Goal: Task Accomplishment & Management: Manage account settings

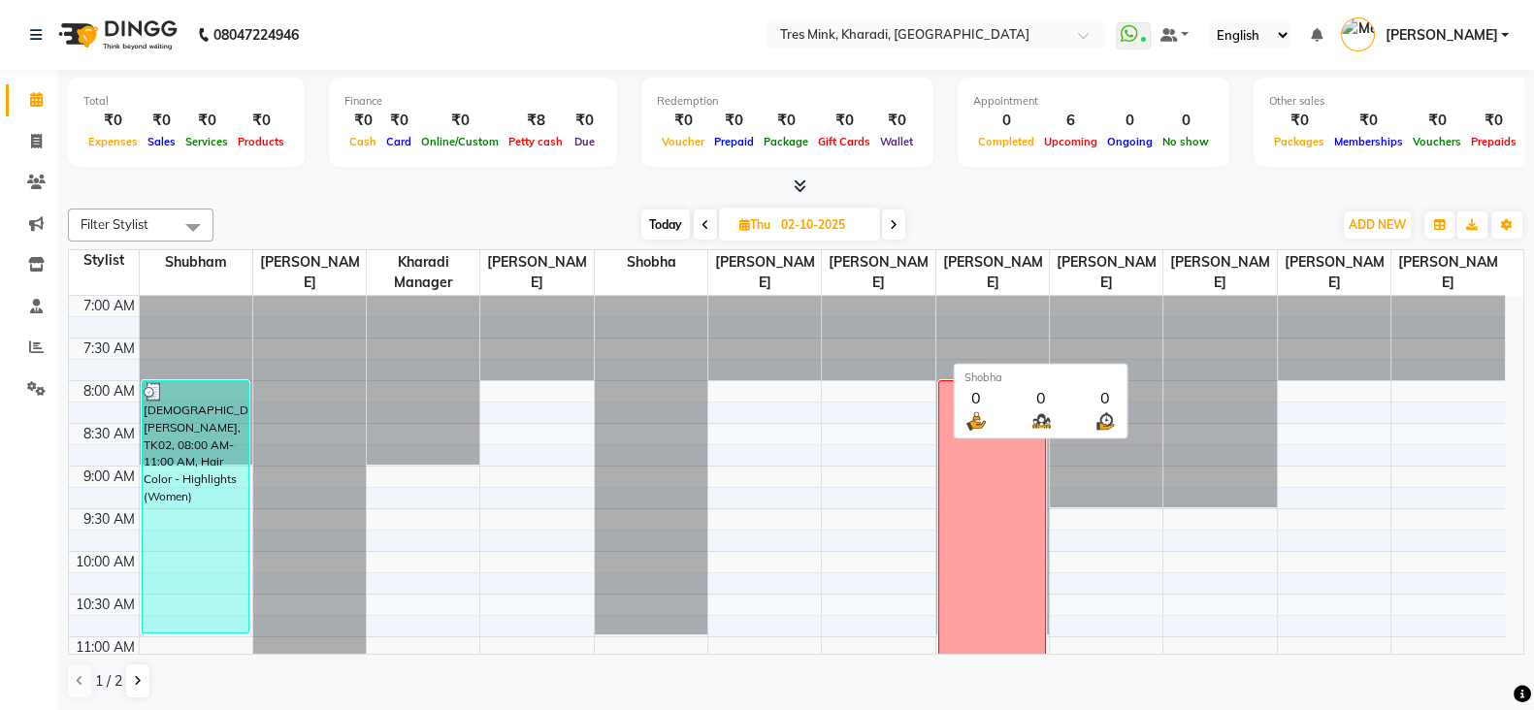
scroll to position [255, 0]
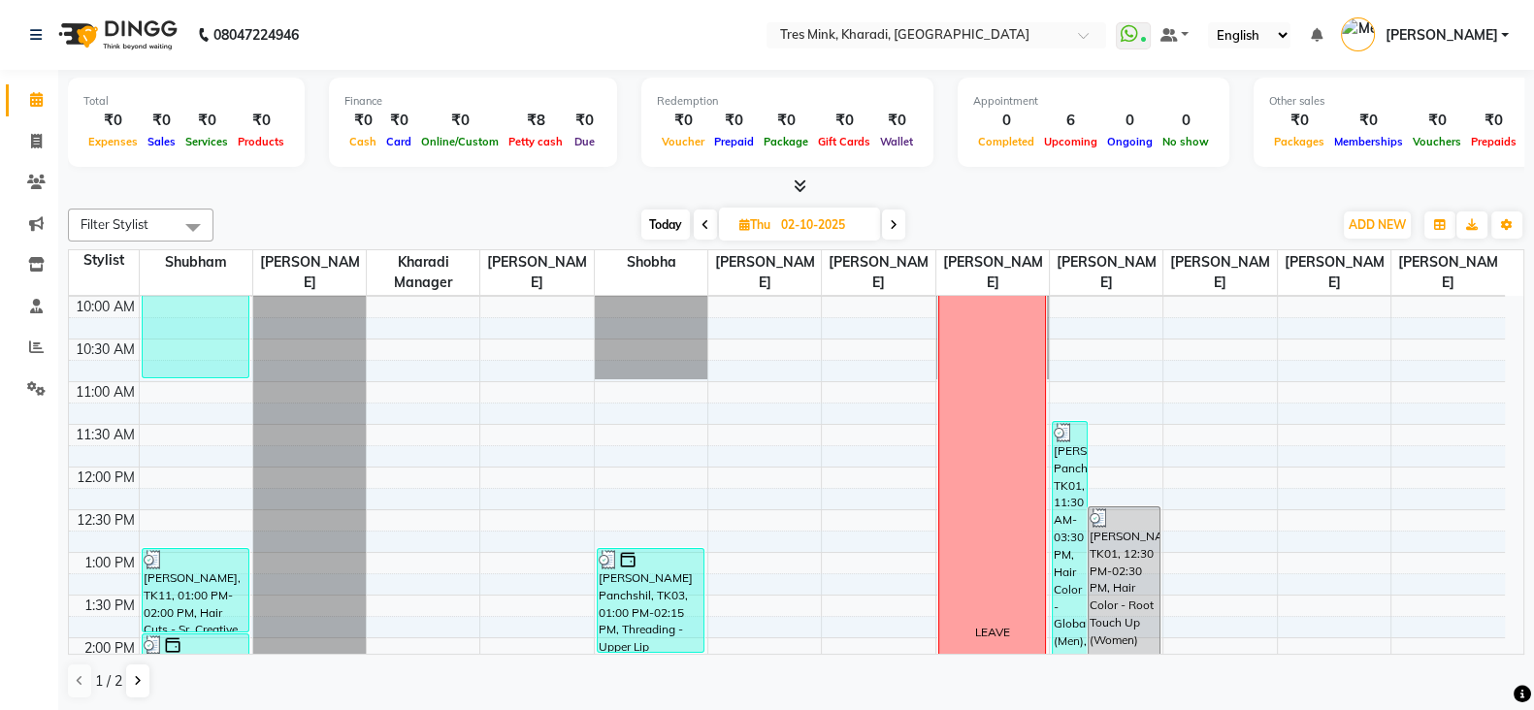
click at [651, 225] on span "Today" at bounding box center [665, 225] width 49 height 30
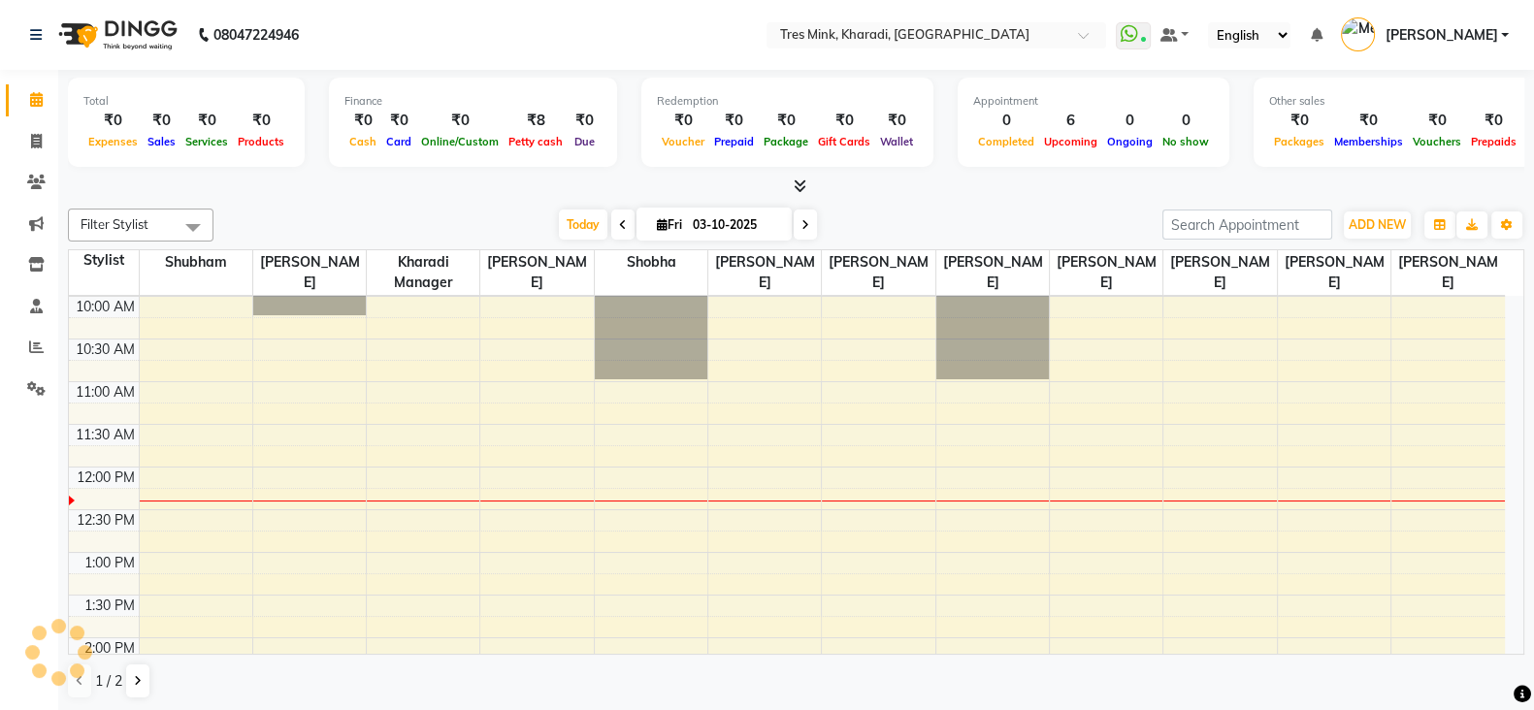
scroll to position [425, 0]
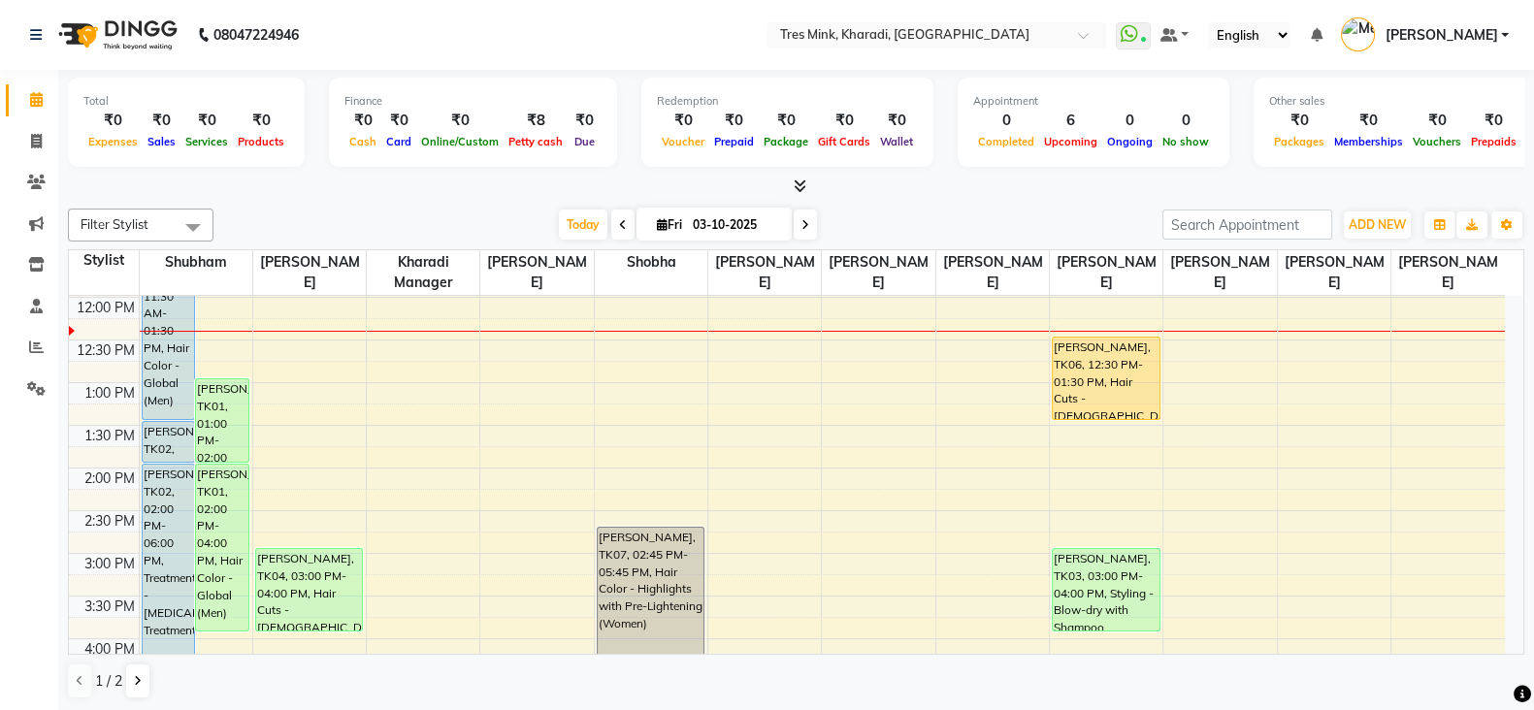
click at [620, 223] on icon at bounding box center [623, 225] width 8 height 12
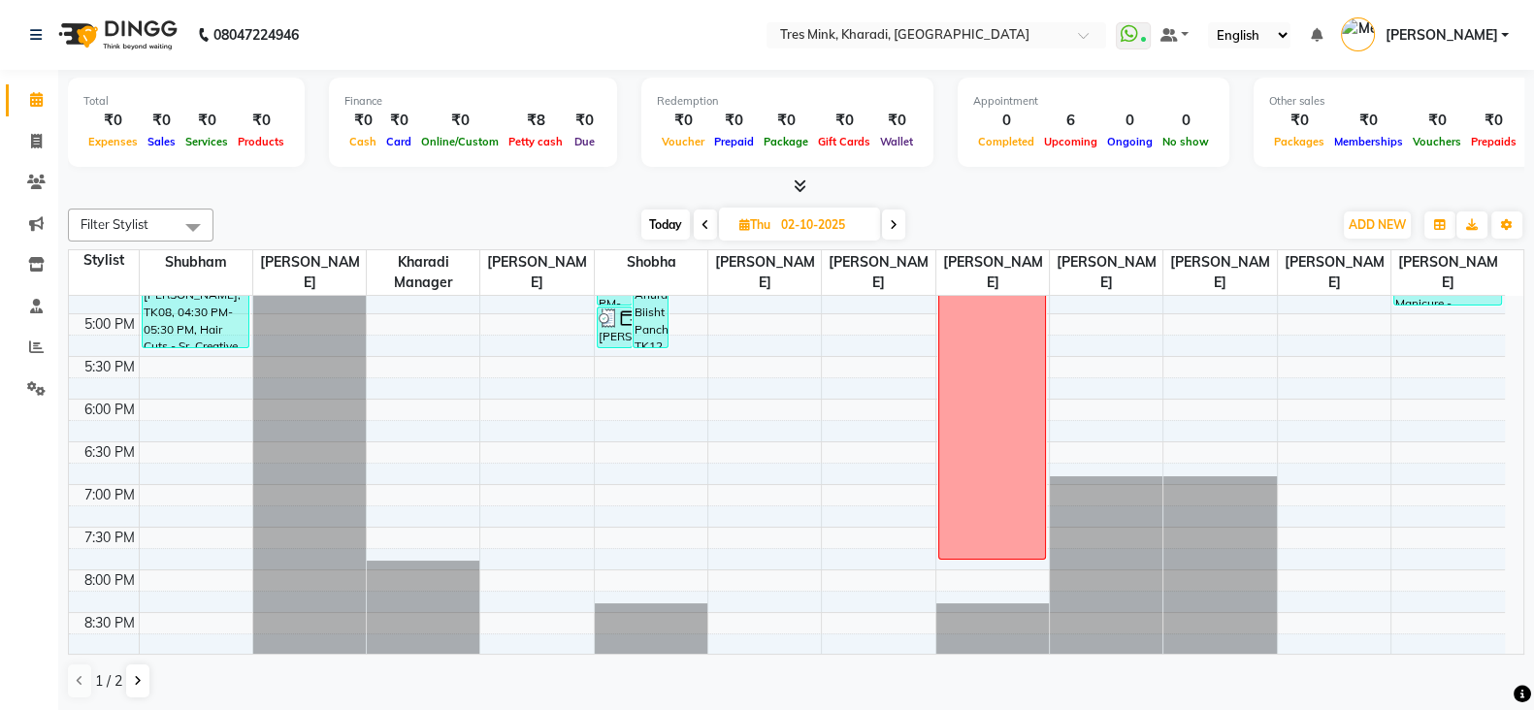
scroll to position [994, 0]
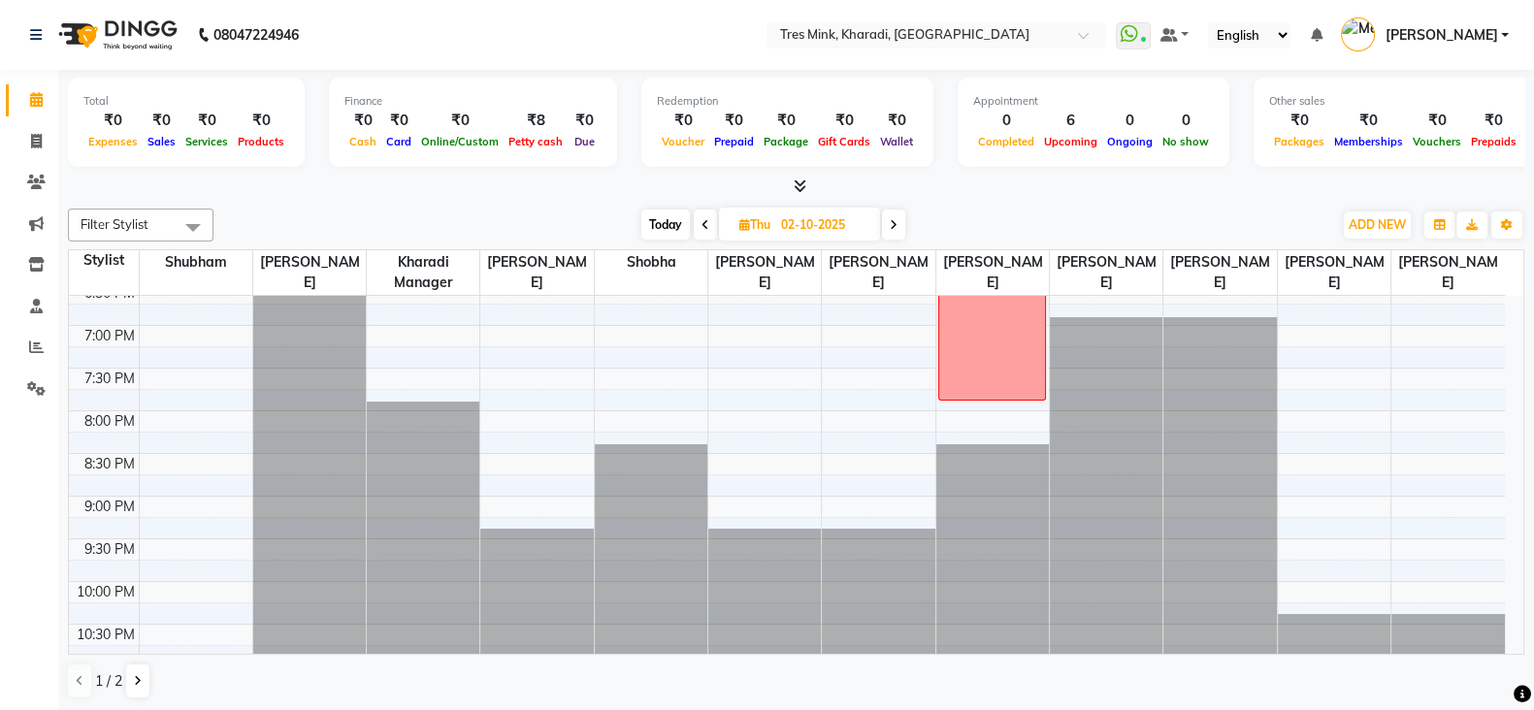
click at [893, 219] on icon at bounding box center [894, 225] width 8 height 12
type input "03-10-2025"
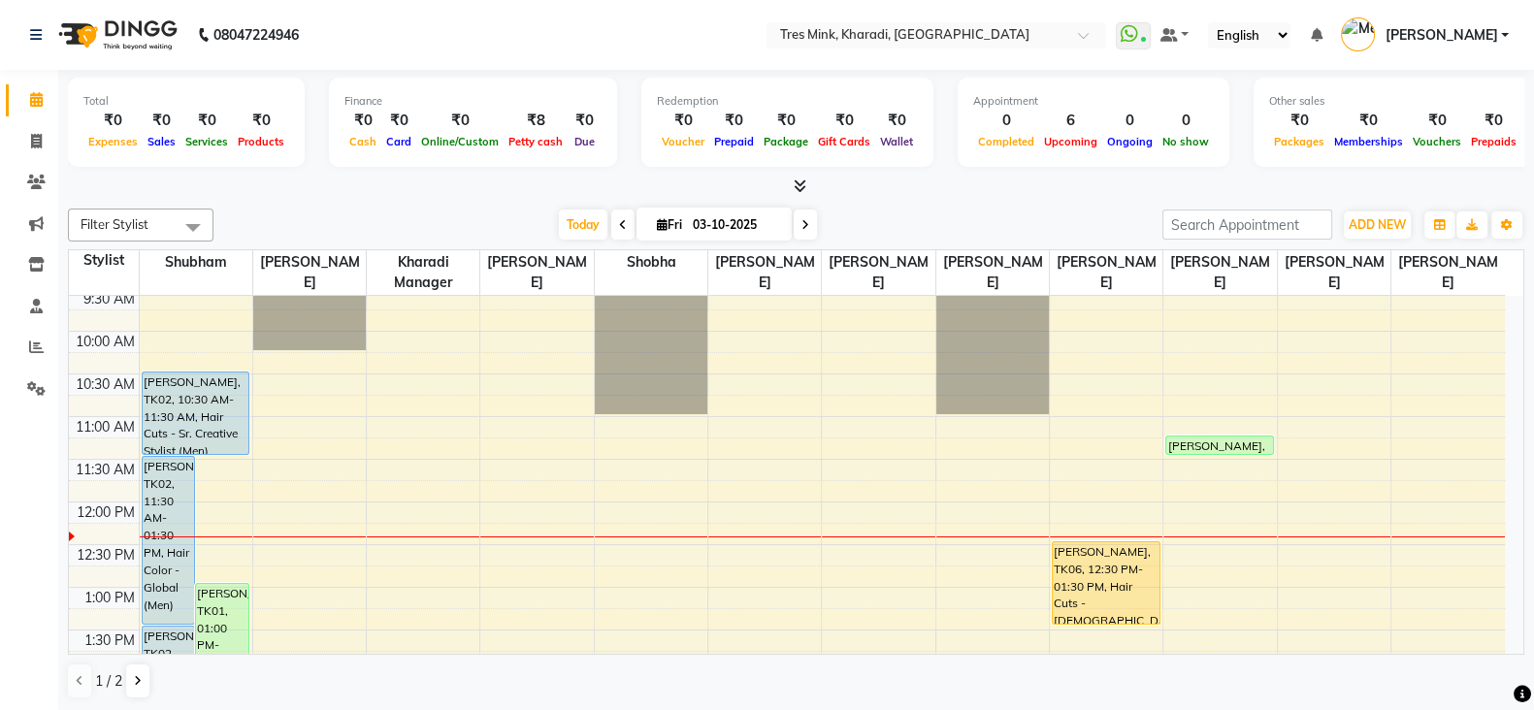
scroll to position [182, 0]
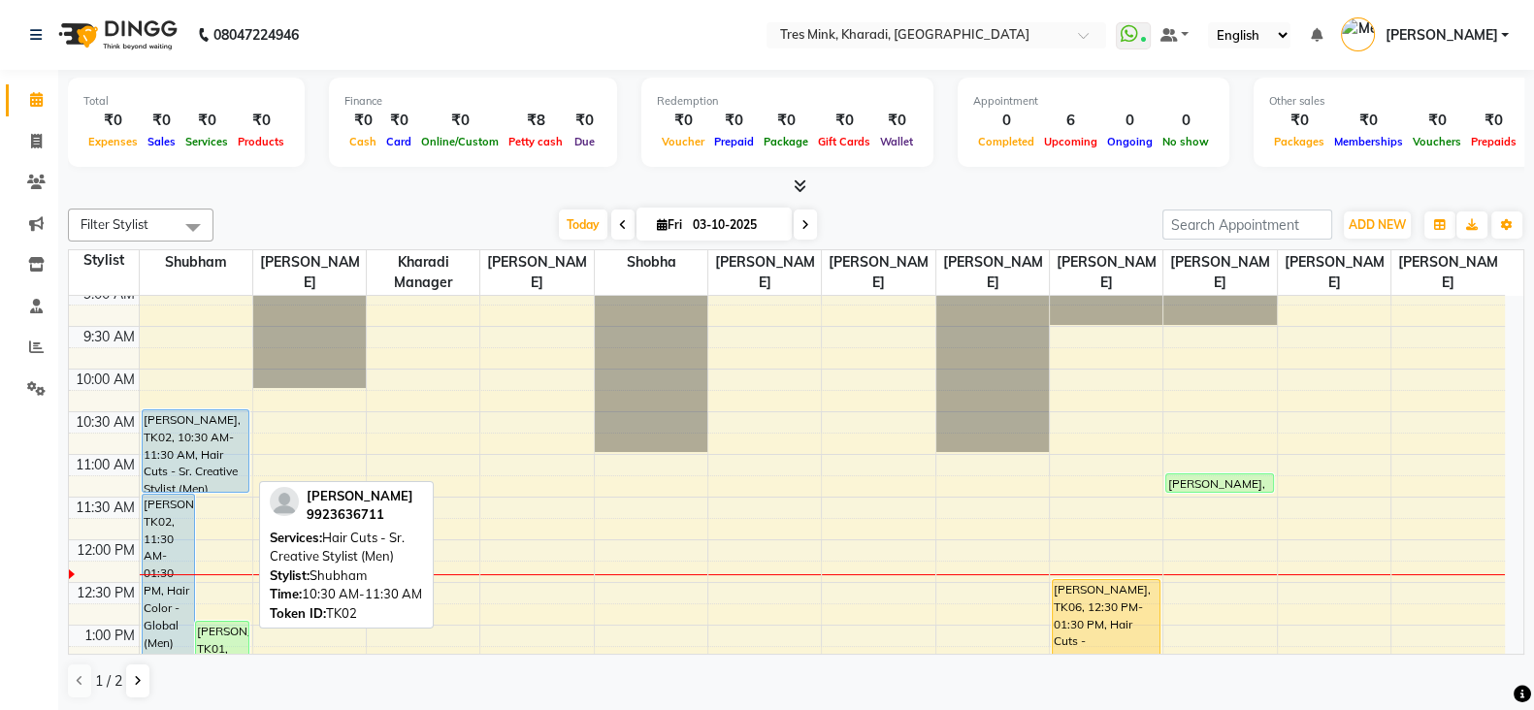
click at [171, 440] on div "[PERSON_NAME], TK02, 10:30 AM-11:30 AM, Hair Cuts - Sr. Creative Stylist (Men)" at bounding box center [196, 451] width 106 height 82
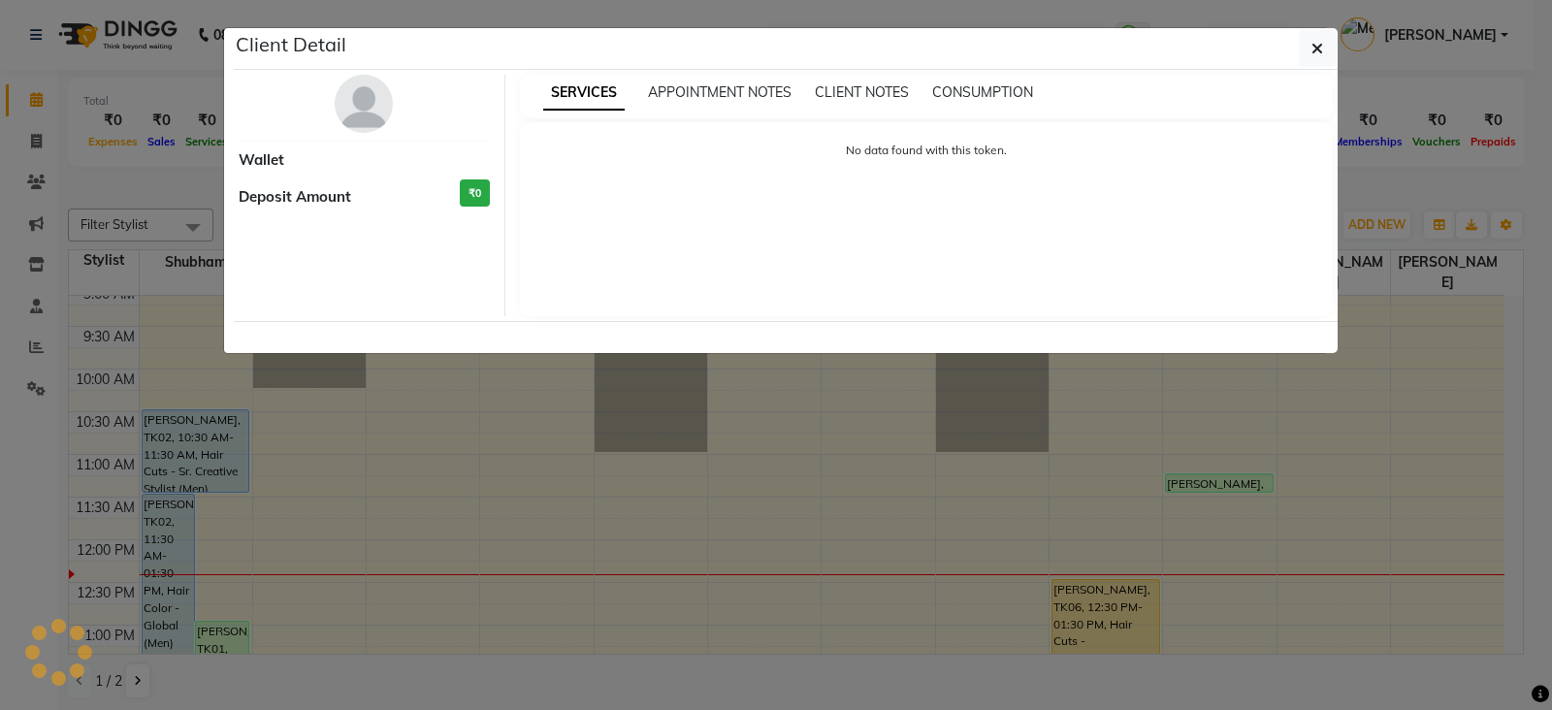
select select "5"
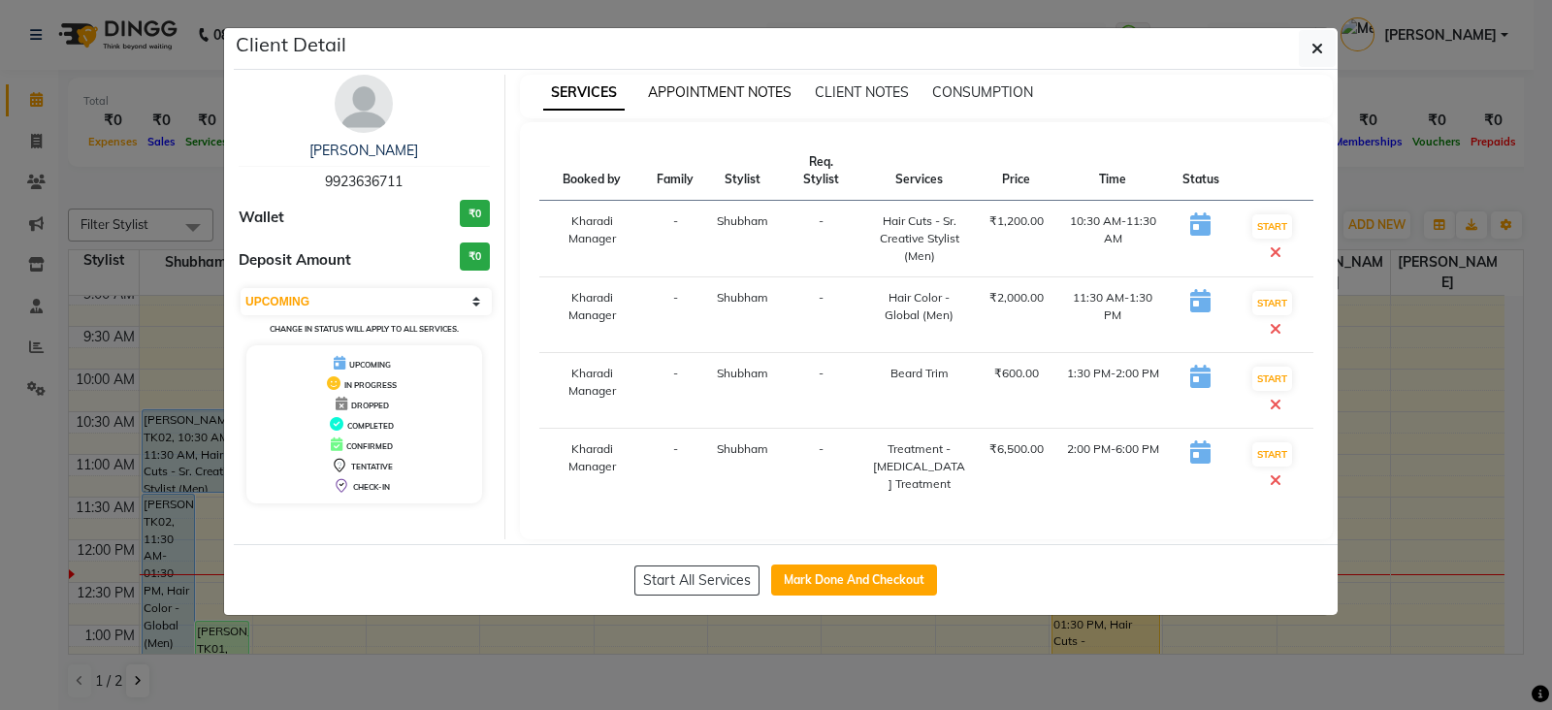
click at [674, 83] on span "APPOINTMENT NOTES" at bounding box center [720, 91] width 144 height 17
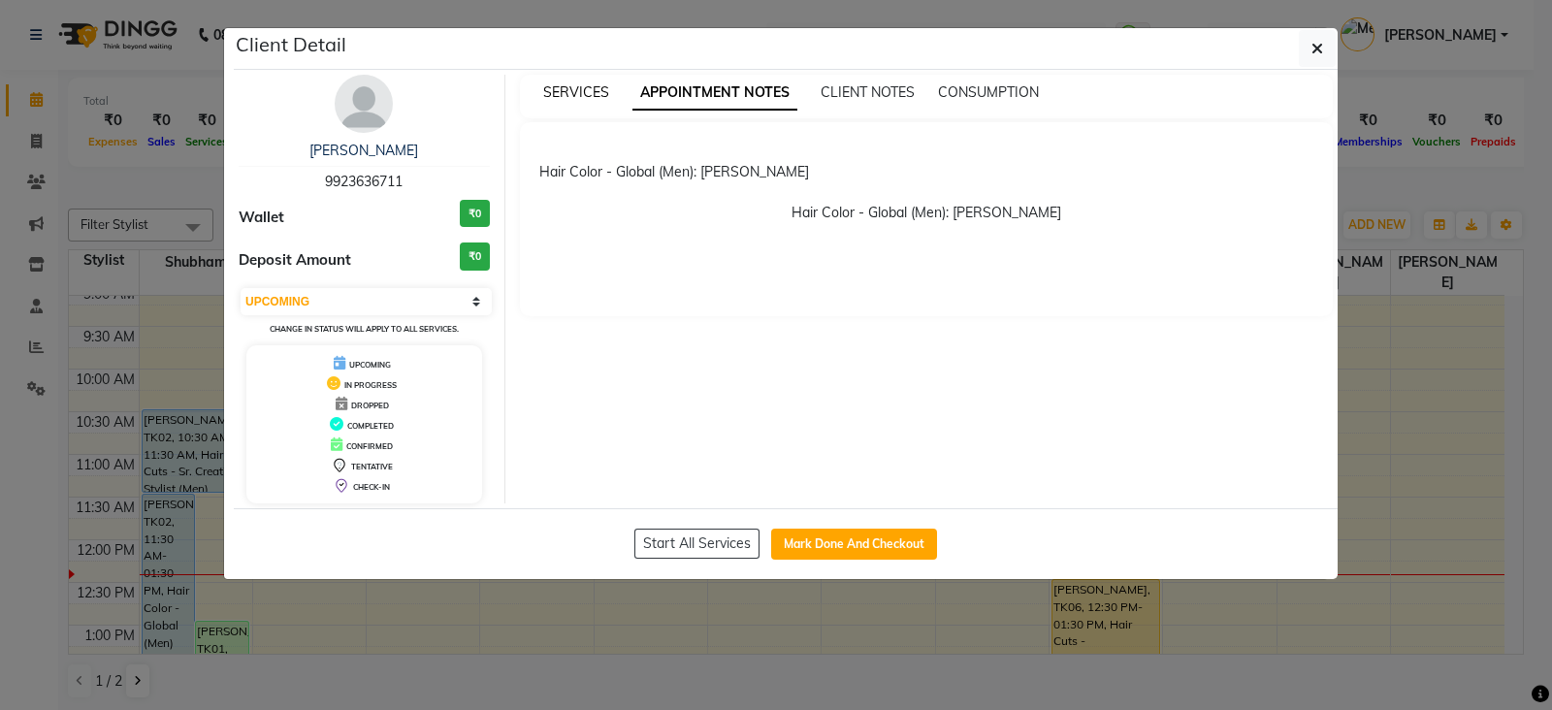
click at [568, 88] on span "SERVICES" at bounding box center [576, 91] width 66 height 17
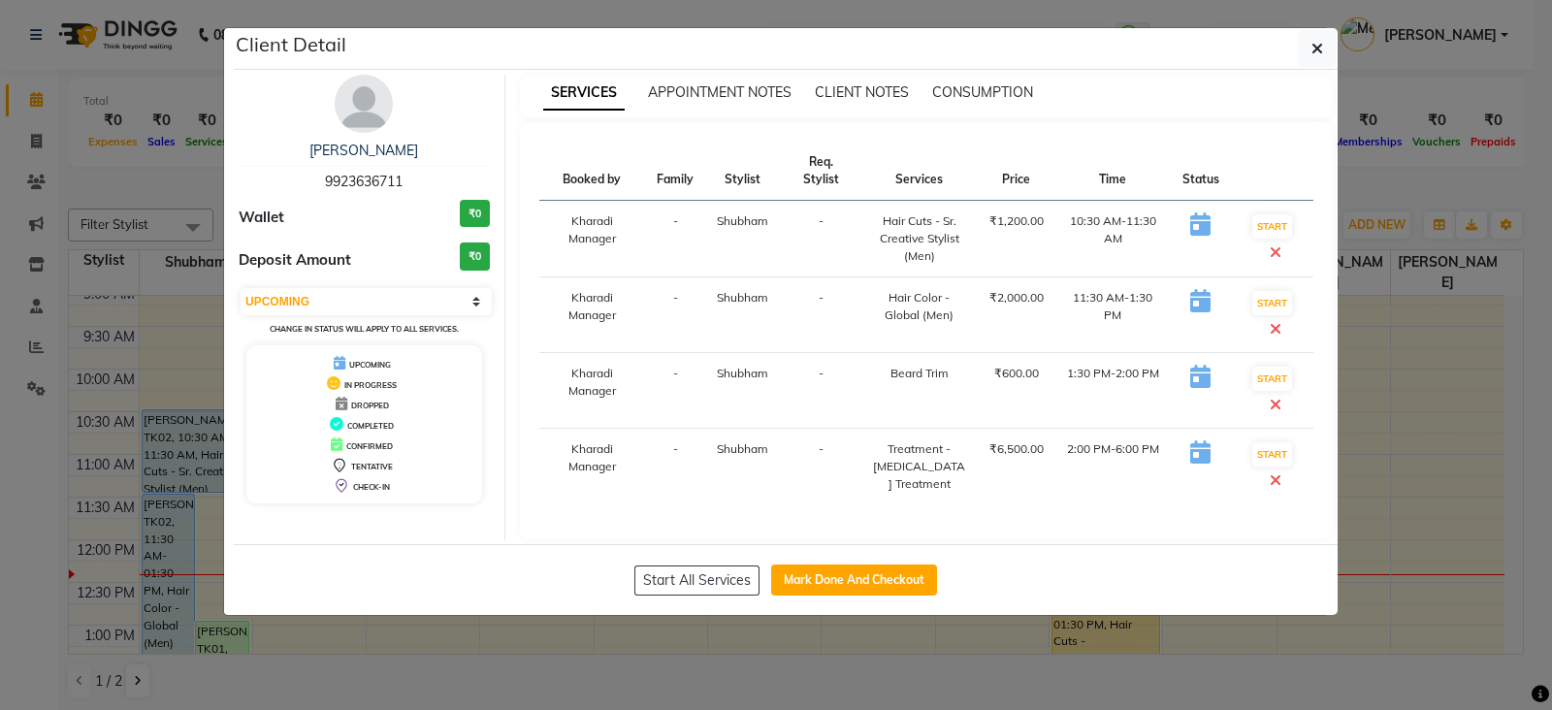
click at [847, 676] on ngb-modal-window "Client Detail [PERSON_NAME] 9923636711 Wallet ₹0 Deposit Amount ₹0 Select IN SE…" at bounding box center [776, 355] width 1552 height 710
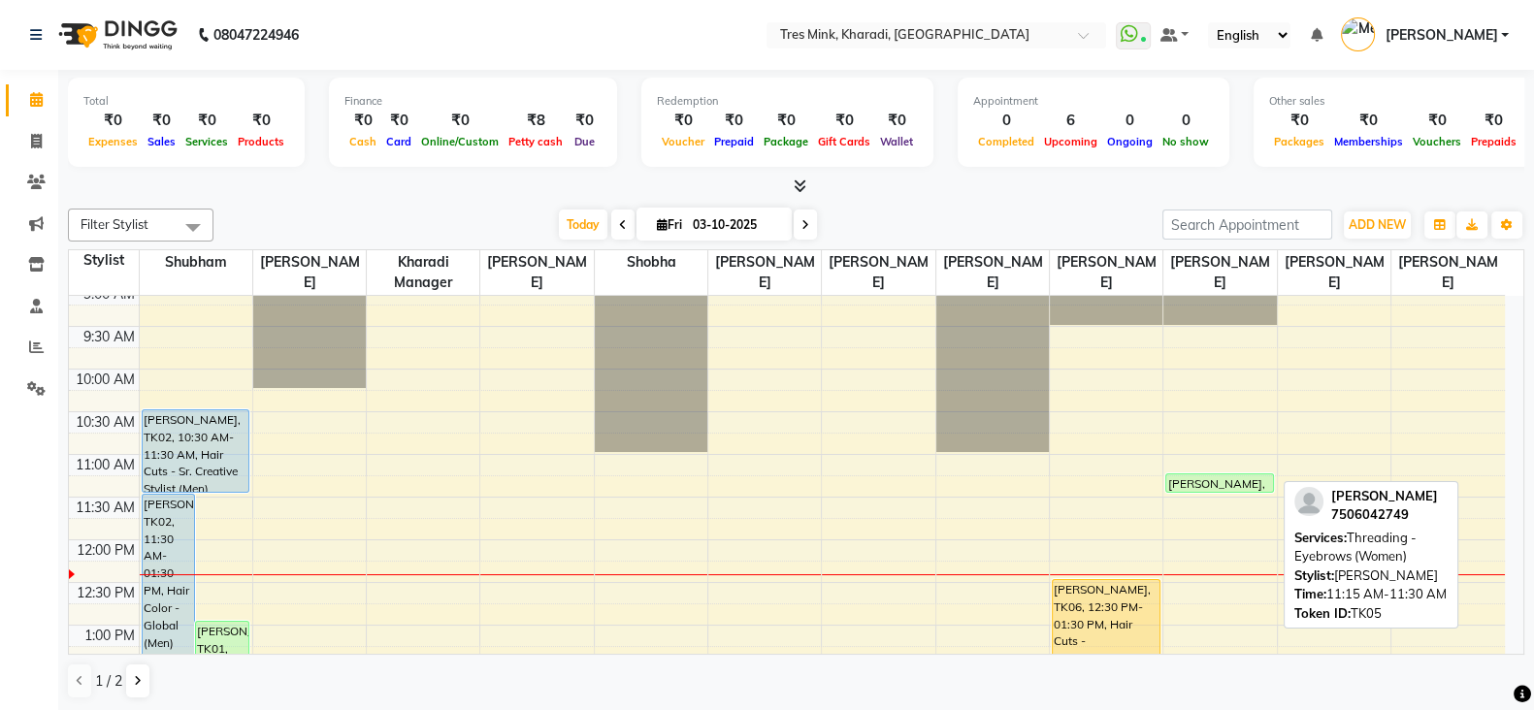
click at [1203, 477] on div "[PERSON_NAME], TK05, 11:15 AM-11:30 AM, Threading - Eyebrows (Women)" at bounding box center [1219, 482] width 106 height 17
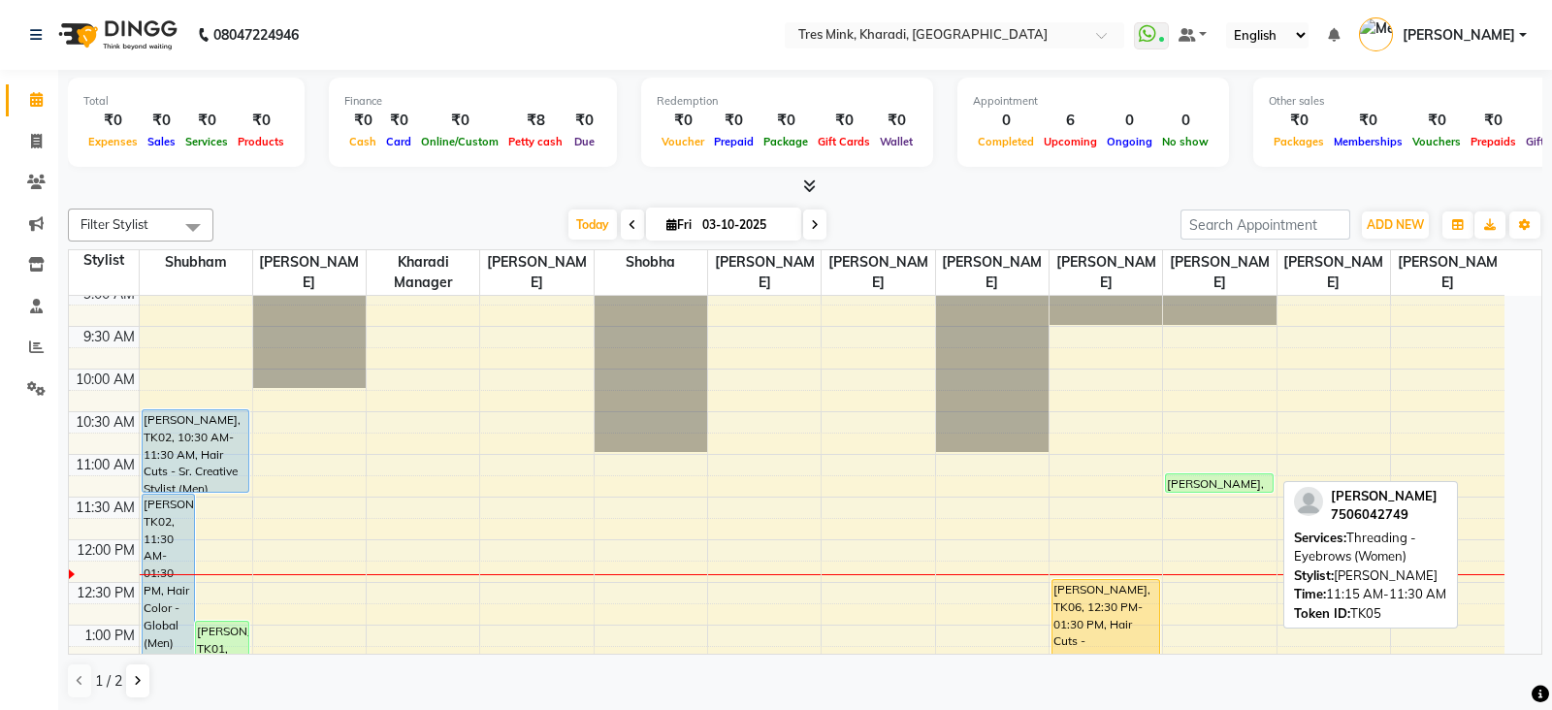
select select "6"
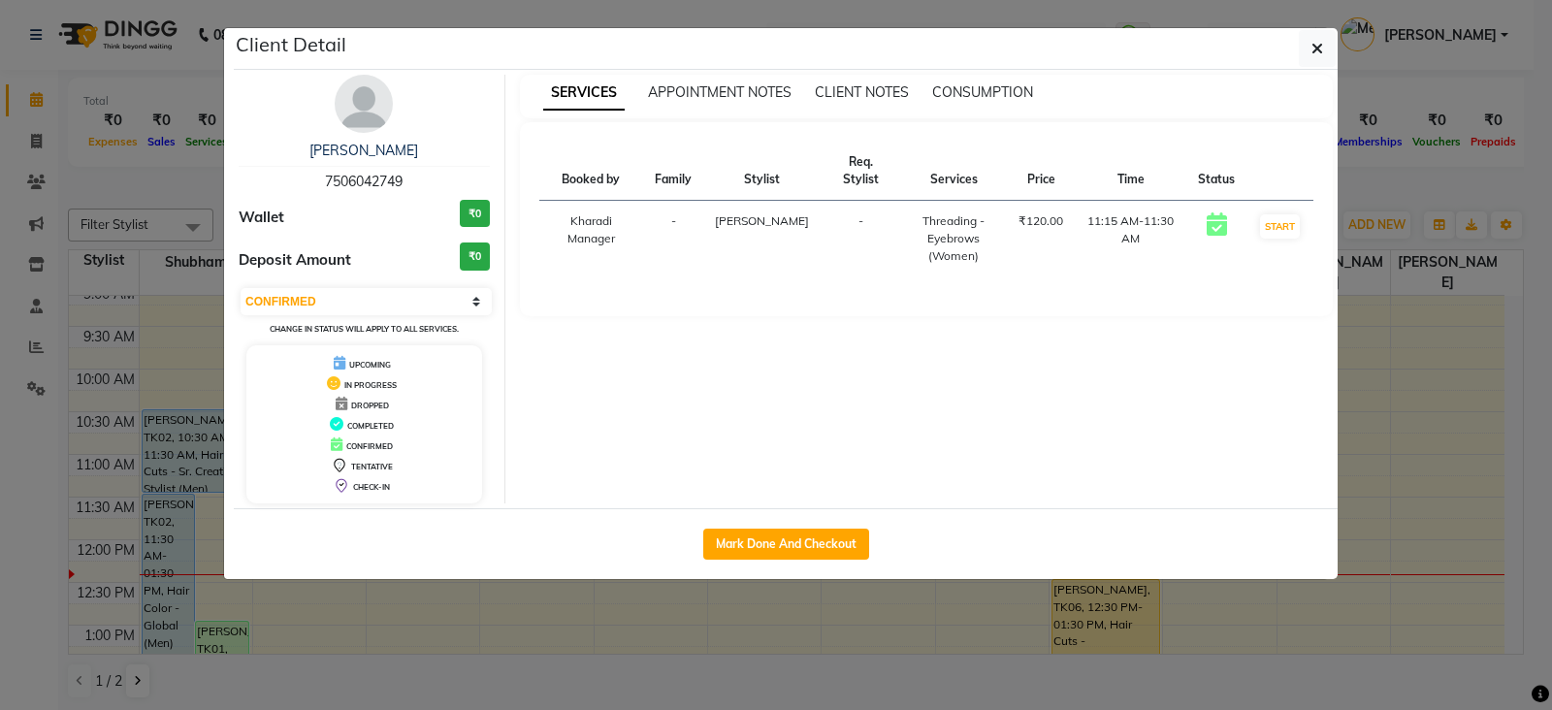
click at [868, 681] on ngb-modal-window "Client Detail [PERSON_NAME] 7506042749 Wallet ₹0 Deposit Amount ₹0 Select IN SE…" at bounding box center [776, 355] width 1552 height 710
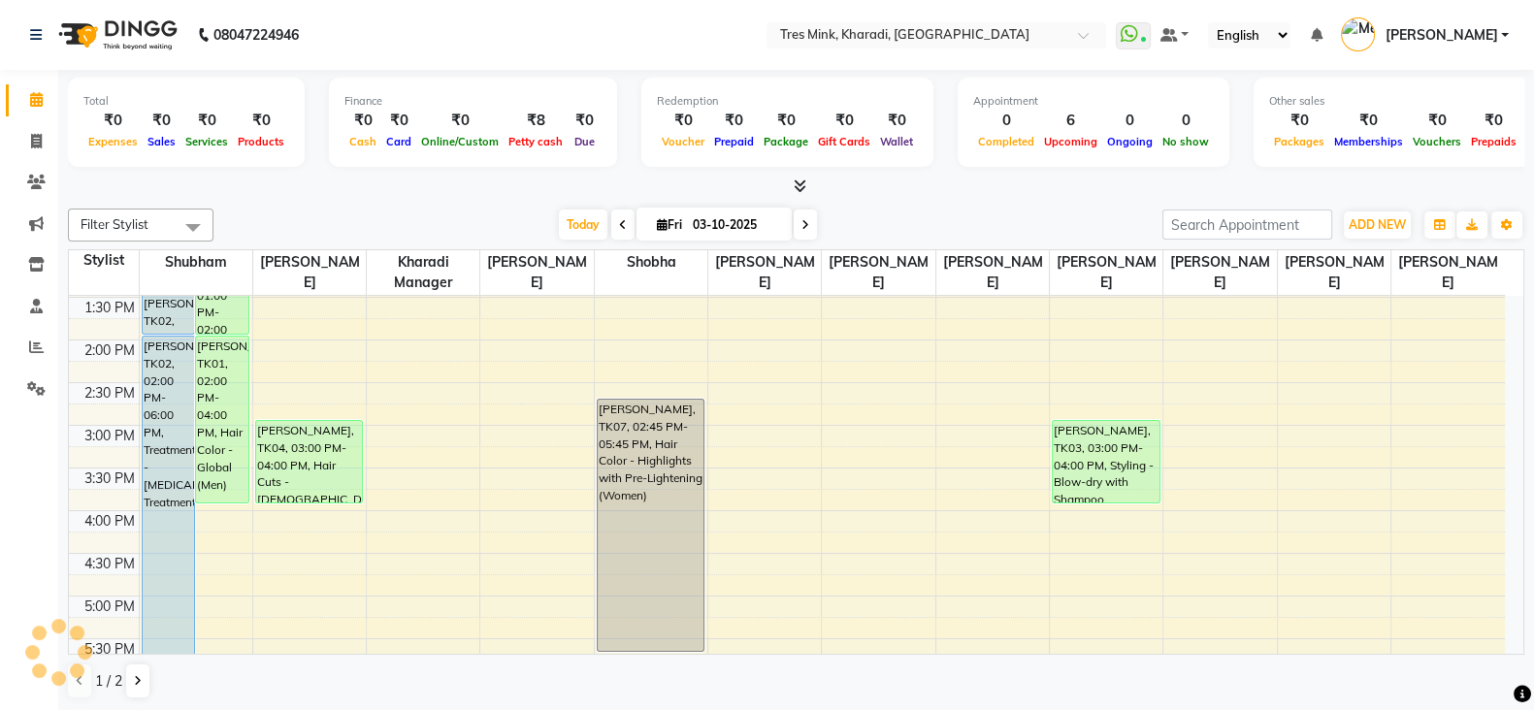
scroll to position [668, 0]
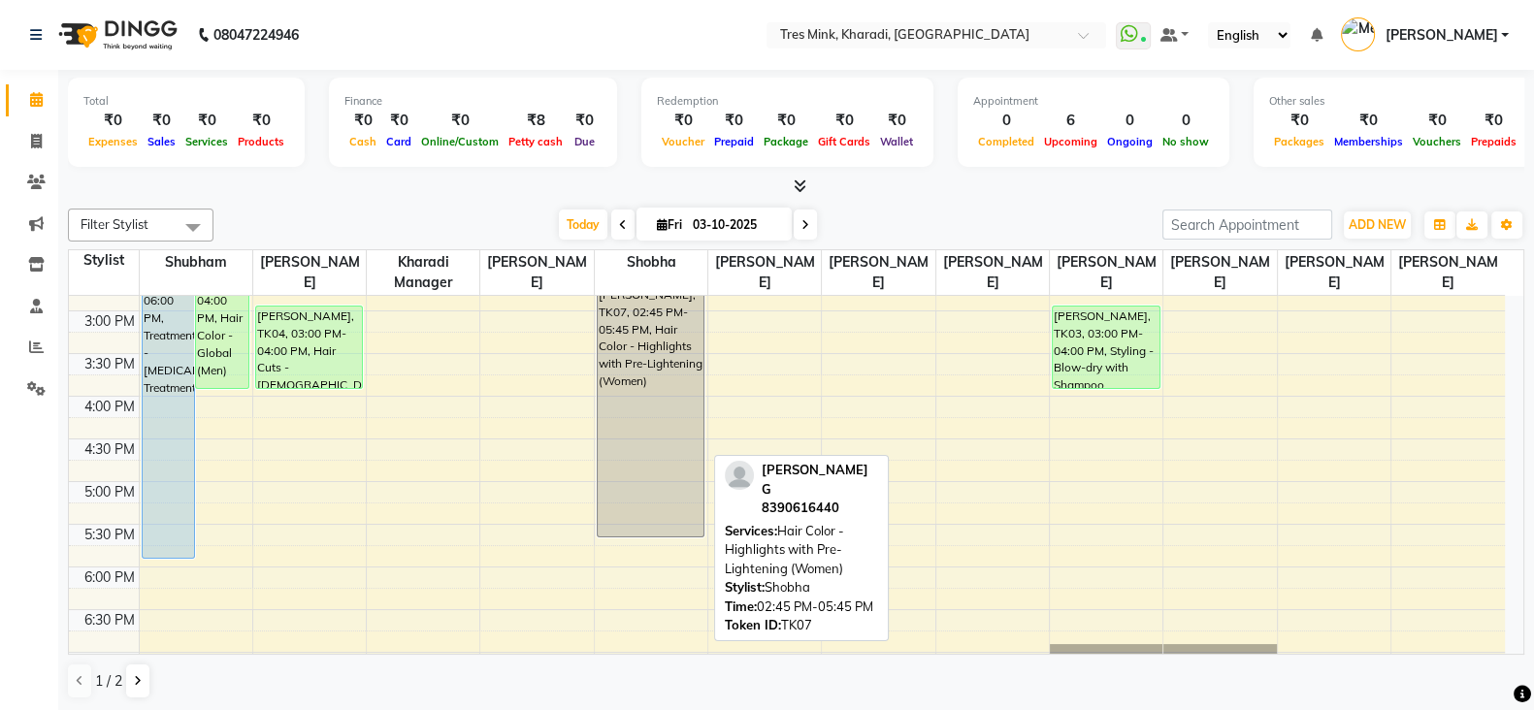
click at [613, 389] on div "[PERSON_NAME], TK07, 02:45 PM-05:45 PM, Hair Color - Highlights with Pre-Lighte…" at bounding box center [651, 410] width 106 height 251
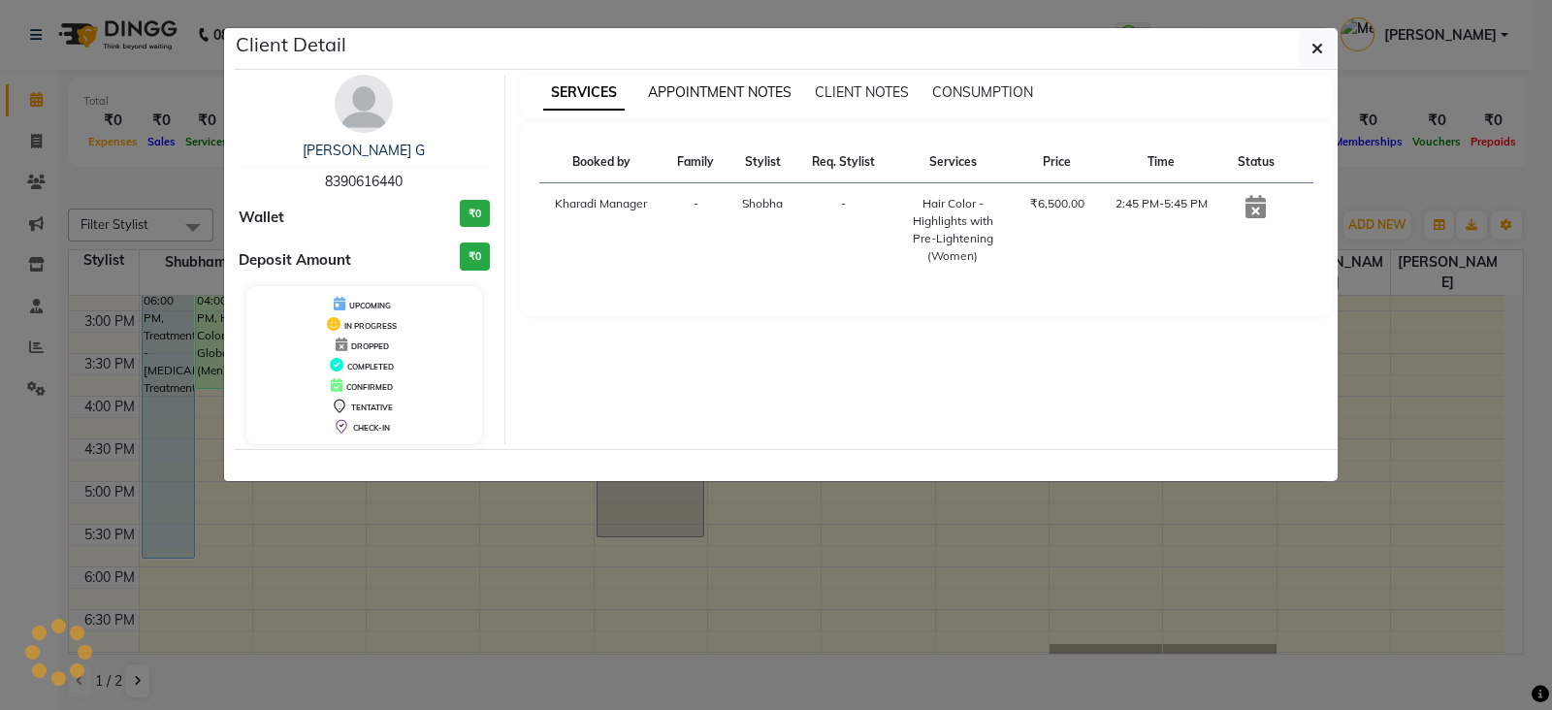
click at [734, 91] on span "APPOINTMENT NOTES" at bounding box center [720, 91] width 144 height 17
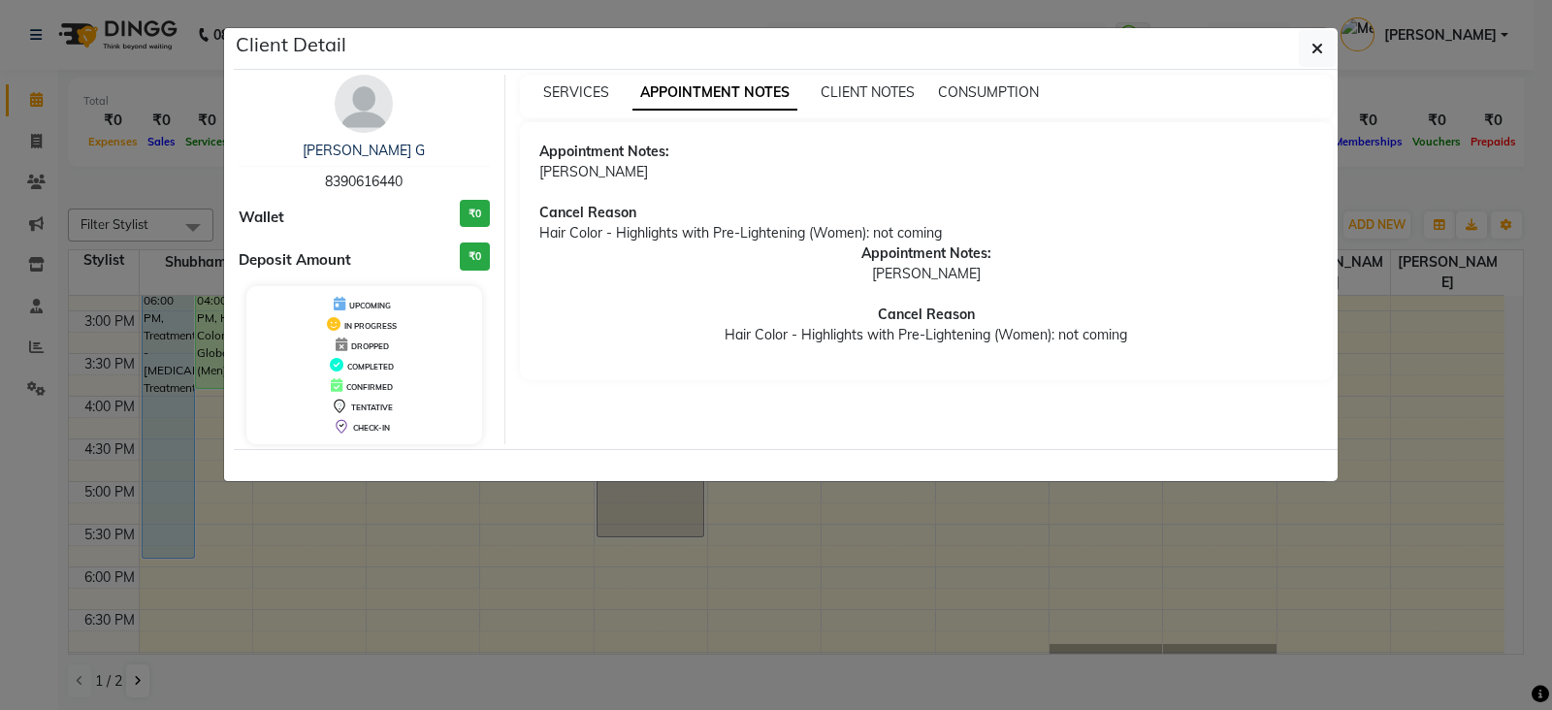
click at [802, 658] on ngb-modal-window "Client Detail [PERSON_NAME] G 8390616440 Wallet ₹0 Deposit Amount ₹0 UPCOMING I…" at bounding box center [776, 355] width 1552 height 710
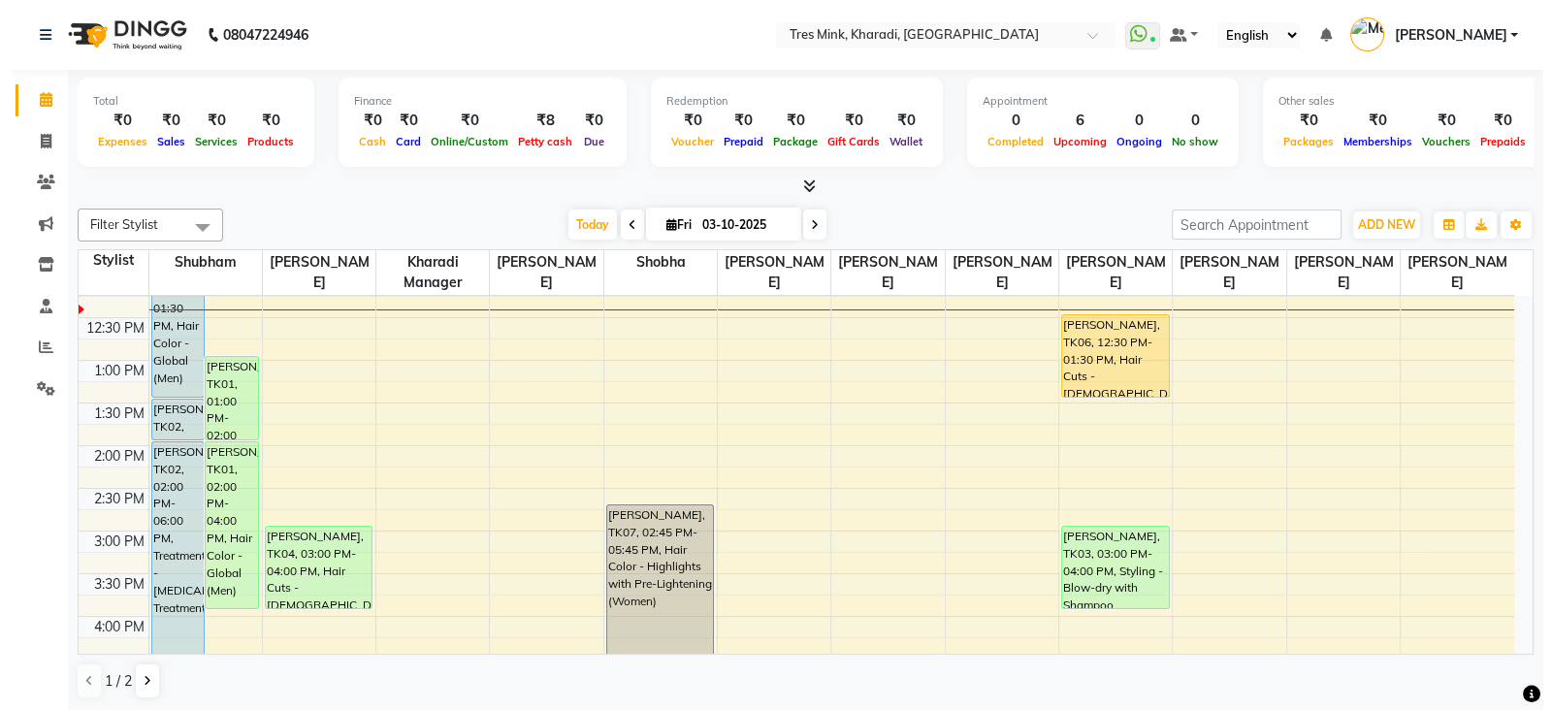
scroll to position [425, 0]
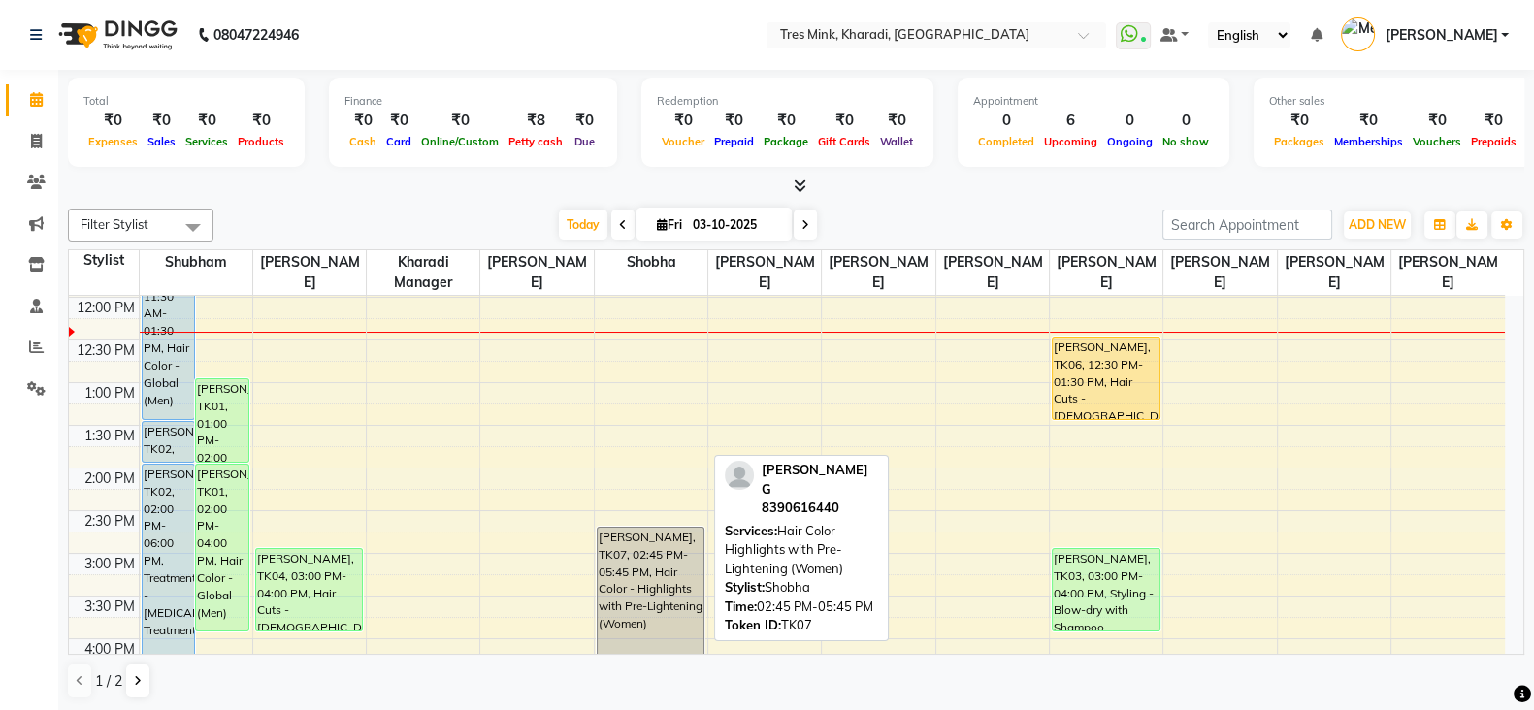
click at [650, 608] on div "[PERSON_NAME], TK07, 02:45 PM-05:45 PM, Hair Color - Highlights with Pre-Lighte…" at bounding box center [651, 653] width 106 height 251
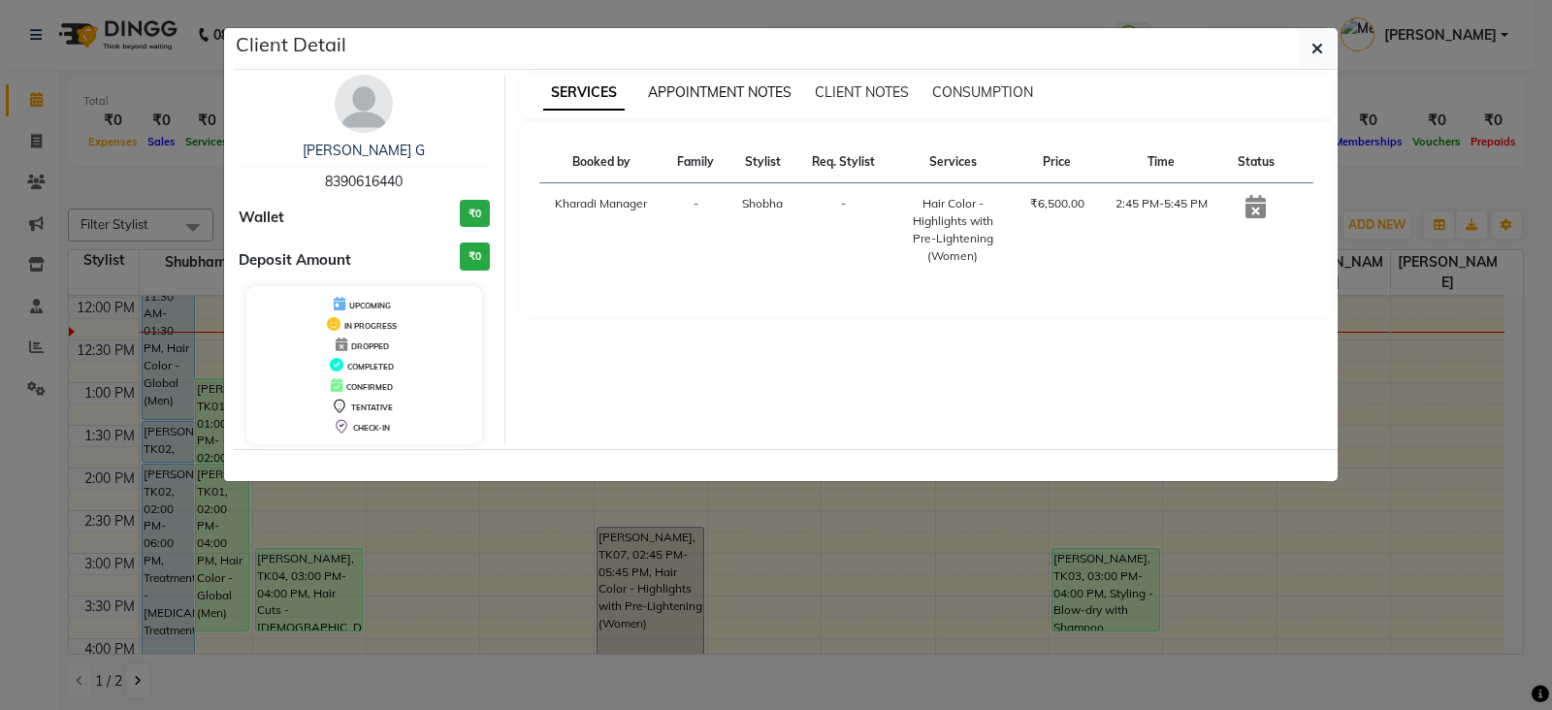
click at [715, 83] on span "APPOINTMENT NOTES" at bounding box center [720, 91] width 144 height 17
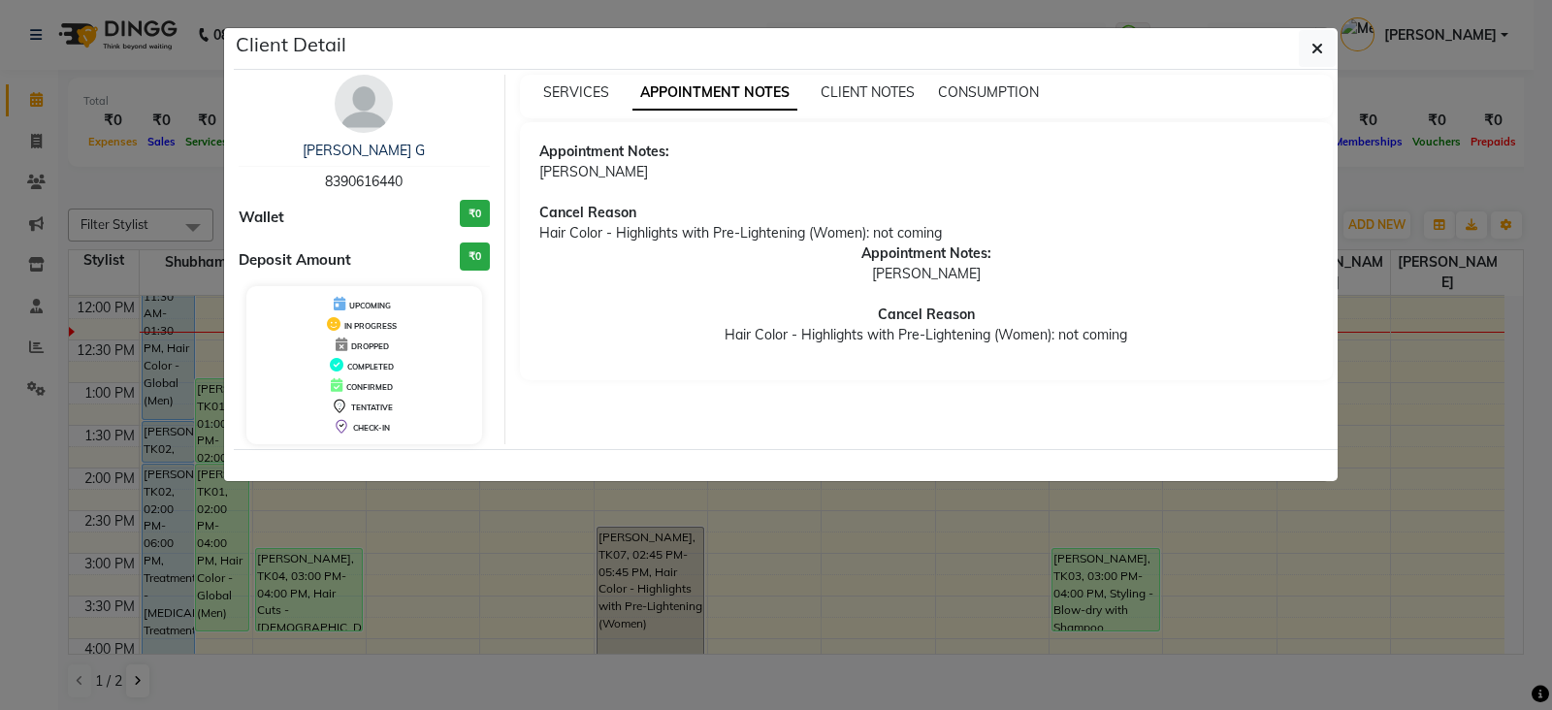
click at [803, 674] on ngb-modal-window "Client Detail [PERSON_NAME] G 8390616440 Wallet ₹0 Deposit Amount ₹0 UPCOMING I…" at bounding box center [776, 355] width 1552 height 710
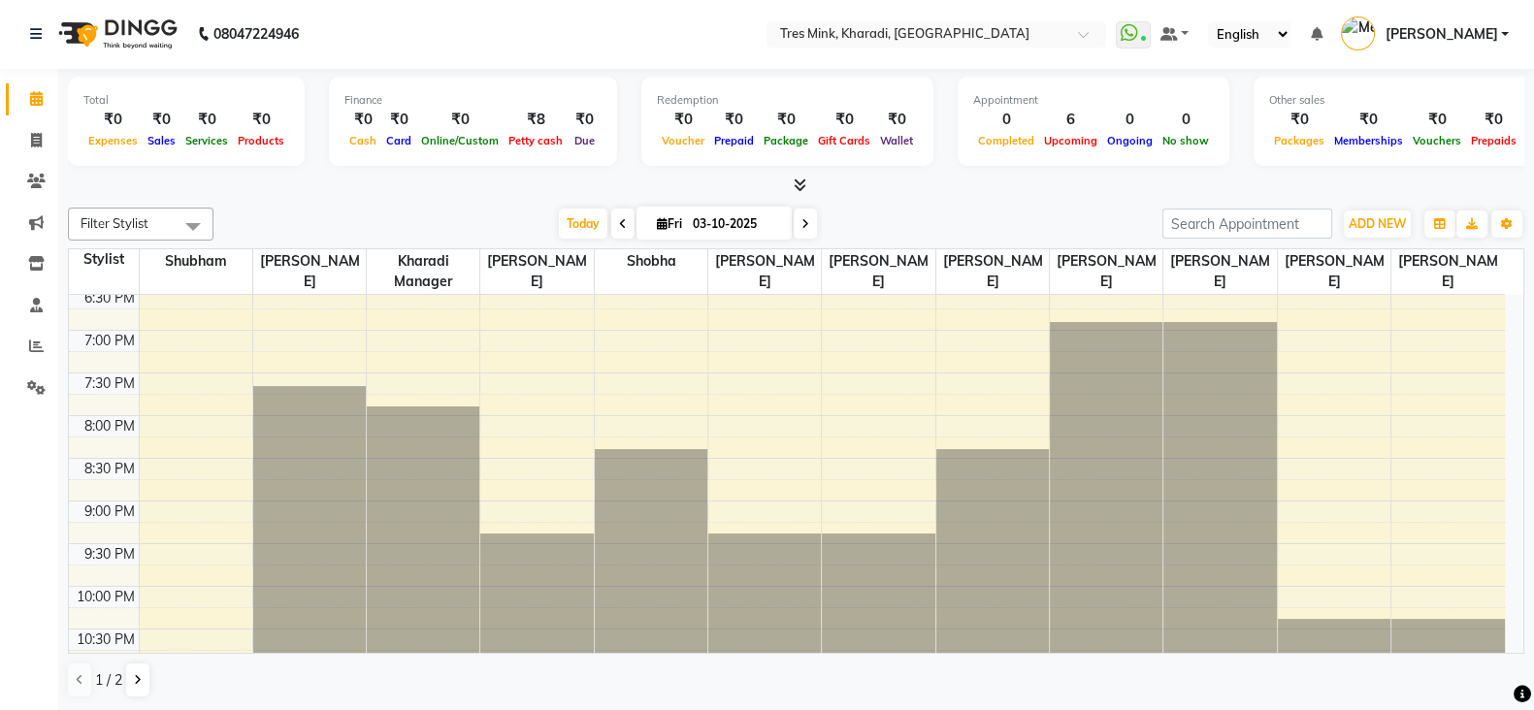
scroll to position [994, 0]
